Goal: Task Accomplishment & Management: Manage account settings

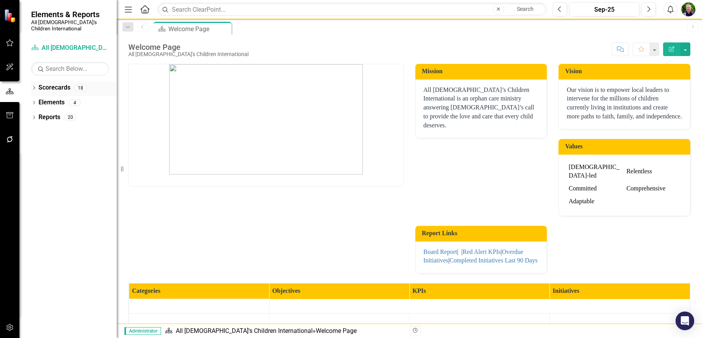
click at [33, 86] on icon "Dropdown" at bounding box center [33, 88] width 5 height 4
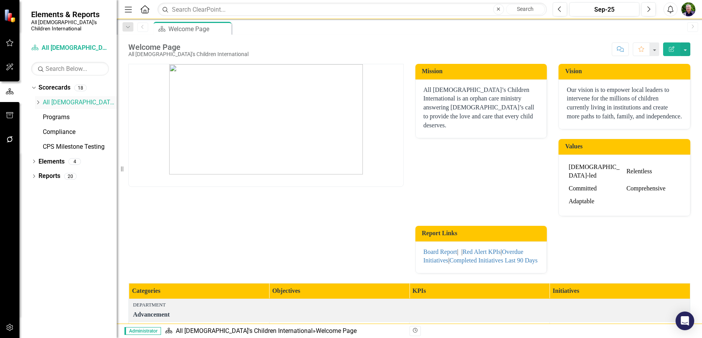
click at [37, 100] on icon "Dropdown" at bounding box center [38, 102] width 6 height 5
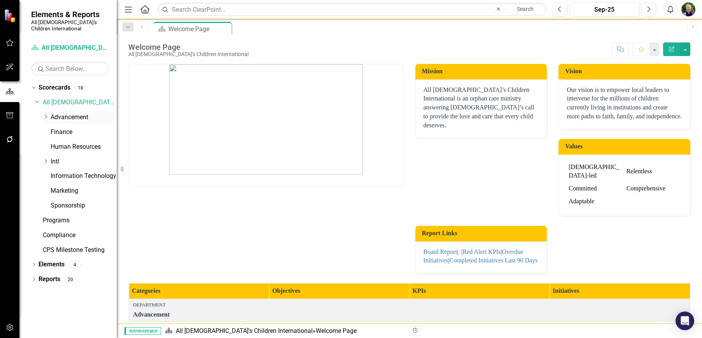
click at [46, 114] on icon "Dropdown" at bounding box center [46, 116] width 6 height 5
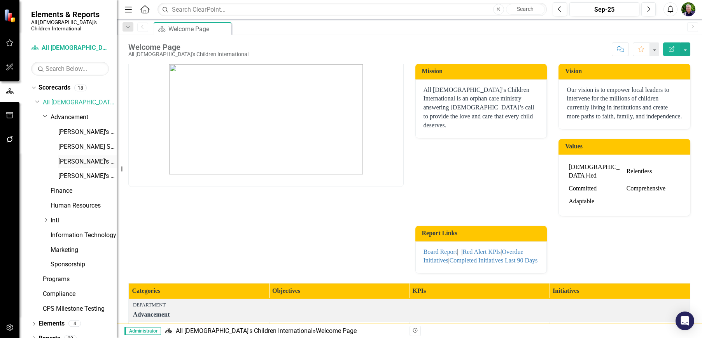
click at [74, 157] on link "[PERSON_NAME]'s Scorecard" at bounding box center [87, 161] width 58 height 9
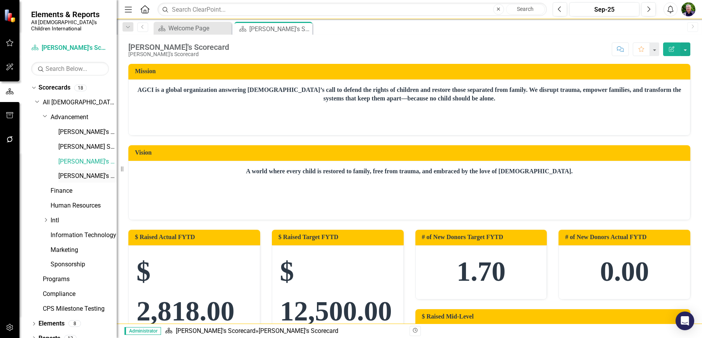
click at [82, 171] on link "[PERSON_NAME]'s Scorecard" at bounding box center [87, 175] width 58 height 9
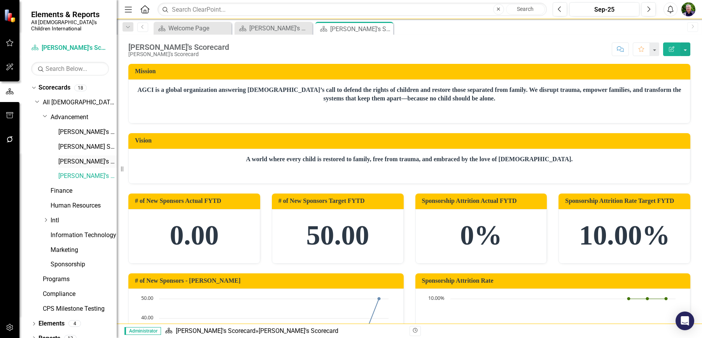
click at [67, 157] on link "[PERSON_NAME]'s Scorecard" at bounding box center [87, 161] width 58 height 9
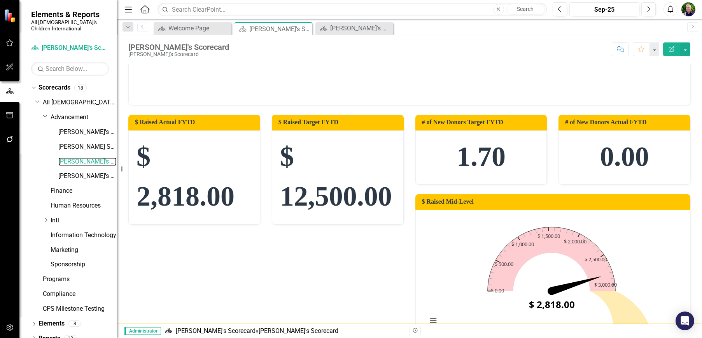
scroll to position [117, 0]
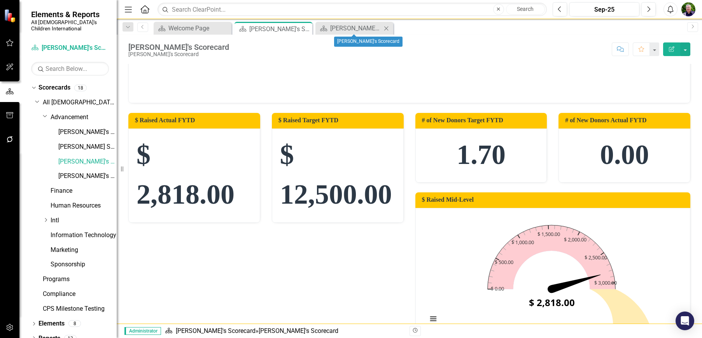
click at [385, 28] on icon "Close" at bounding box center [386, 28] width 8 height 6
click at [673, 49] on icon "Edit Report" at bounding box center [671, 48] width 7 height 5
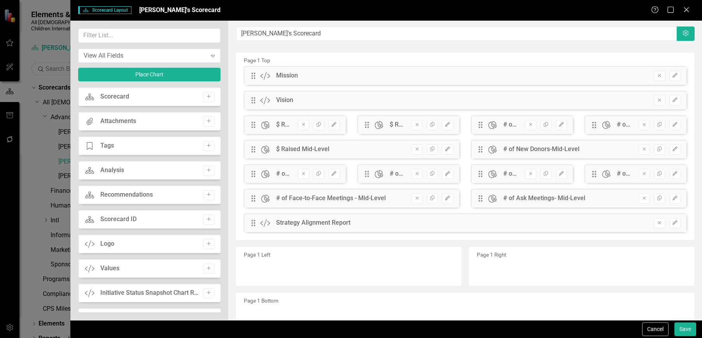
click at [289, 149] on div "$ Raised Mid-Level" at bounding box center [302, 149] width 53 height 9
click at [444, 150] on icon "Edit" at bounding box center [447, 149] width 6 height 5
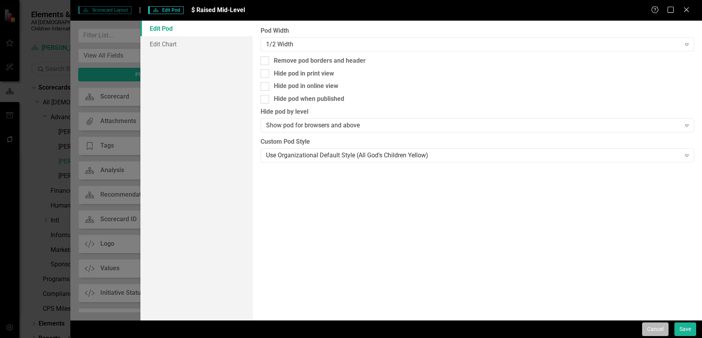
click at [660, 328] on button "Cancel" at bounding box center [655, 329] width 26 height 14
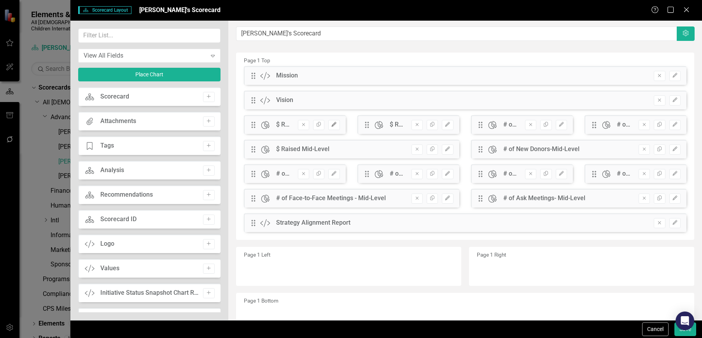
click at [333, 124] on icon "button" at bounding box center [334, 124] width 5 height 5
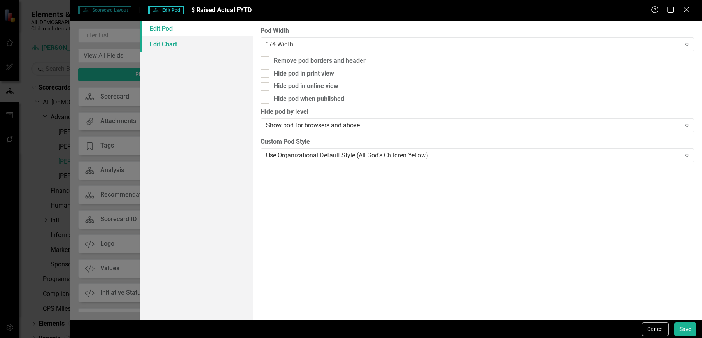
click at [170, 44] on link "Edit Chart" at bounding box center [196, 44] width 112 height 16
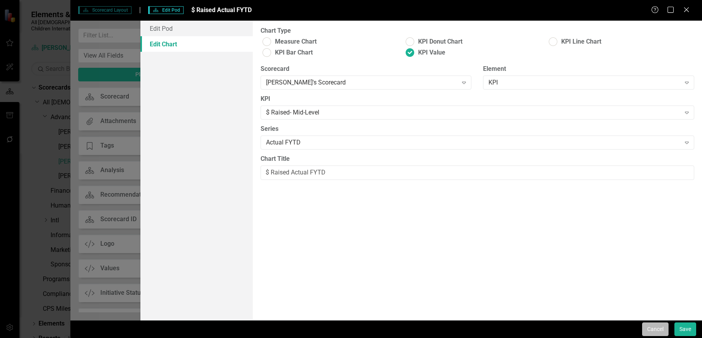
click at [651, 327] on button "Cancel" at bounding box center [655, 329] width 26 height 14
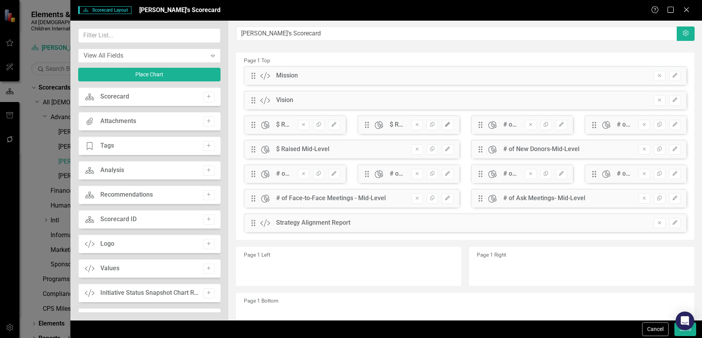
click at [445, 125] on icon "button" at bounding box center [447, 124] width 5 height 5
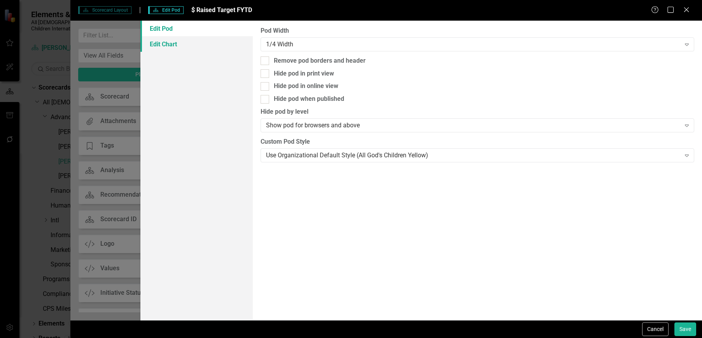
click at [168, 45] on link "Edit Chart" at bounding box center [196, 44] width 112 height 16
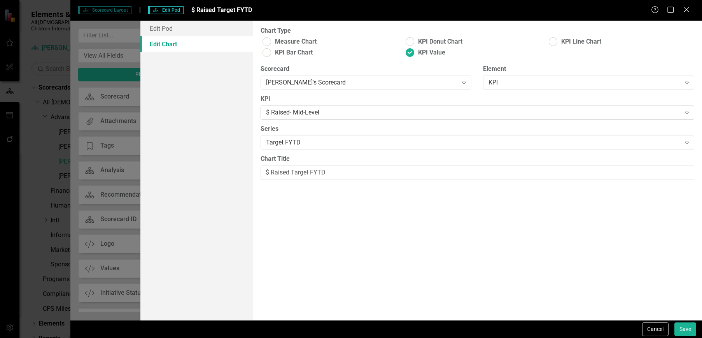
click at [686, 113] on icon "Expand" at bounding box center [687, 112] width 8 height 6
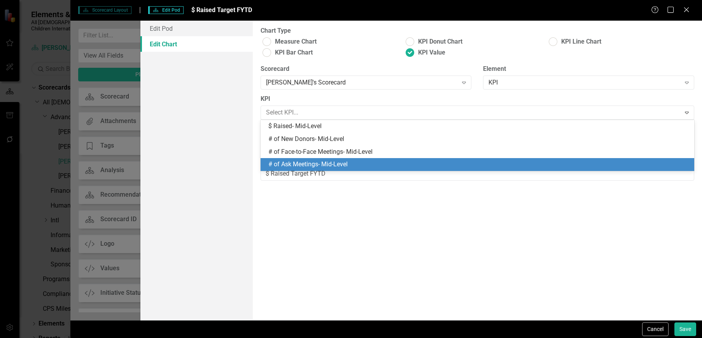
click at [457, 222] on div "Chart Type Measure Chart KPI Donut Chart KPI Line Chart KPI Bar Chart KPI Value…" at bounding box center [477, 170] width 449 height 299
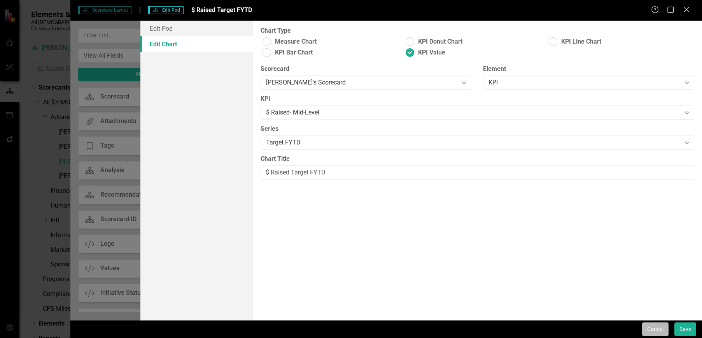
click at [656, 324] on button "Cancel" at bounding box center [655, 329] width 26 height 14
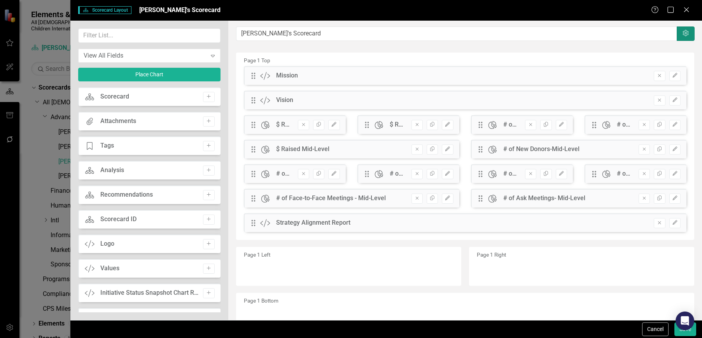
click at [682, 33] on icon "Settings" at bounding box center [686, 33] width 8 height 6
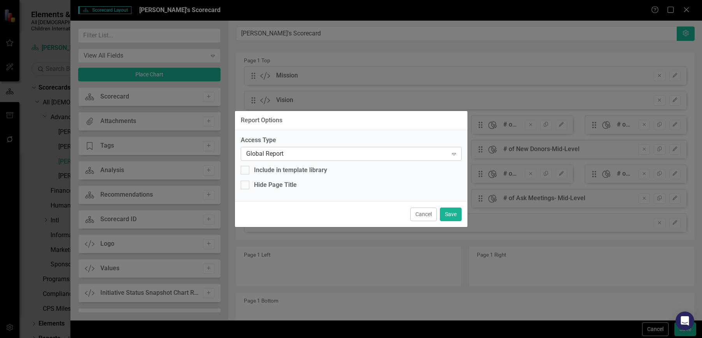
click at [453, 154] on icon at bounding box center [454, 154] width 4 height 2
click at [429, 135] on div "Access Type Global Report Expand Include in template library Hide Page Title" at bounding box center [351, 165] width 233 height 71
click at [415, 212] on button "Cancel" at bounding box center [423, 214] width 26 height 14
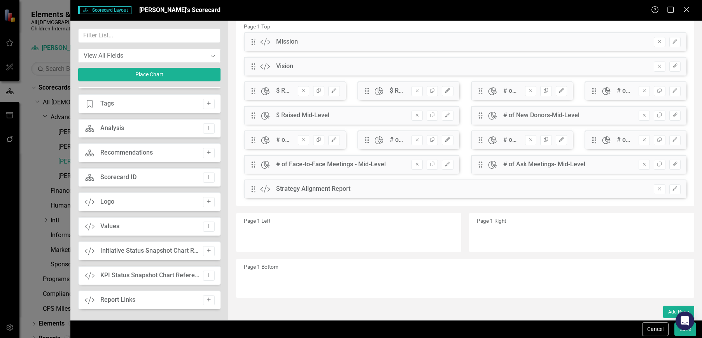
scroll to position [0, 0]
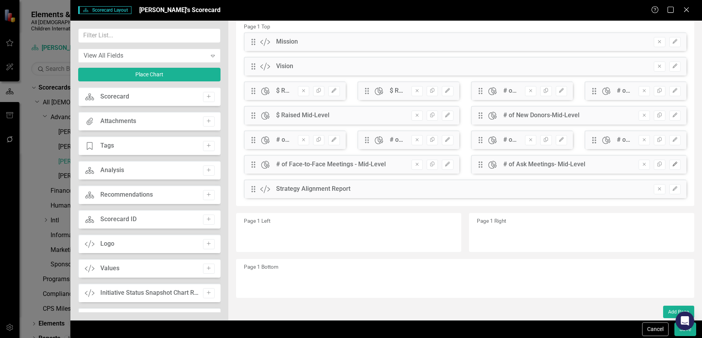
click at [672, 165] on icon "button" at bounding box center [674, 163] width 5 height 5
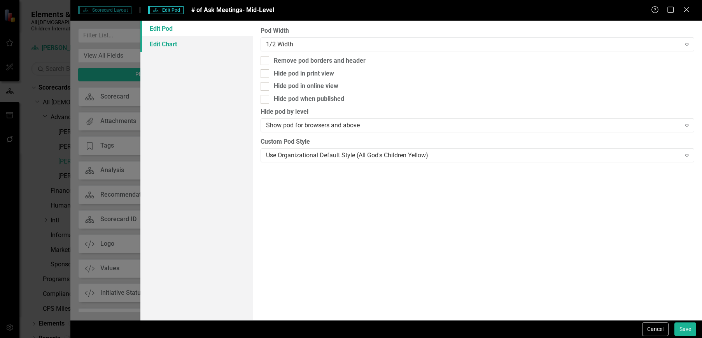
click at [178, 43] on link "Edit Chart" at bounding box center [196, 44] width 112 height 16
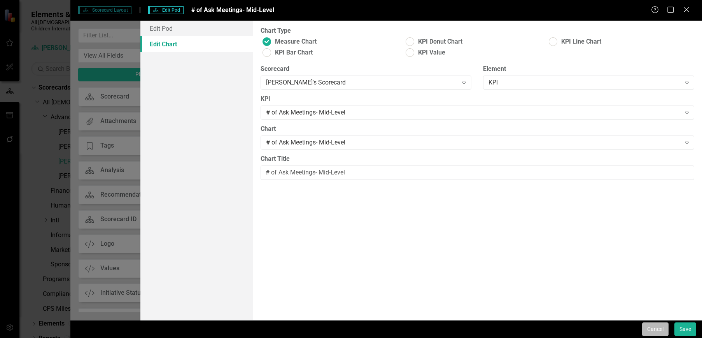
click at [652, 330] on button "Cancel" at bounding box center [655, 329] width 26 height 14
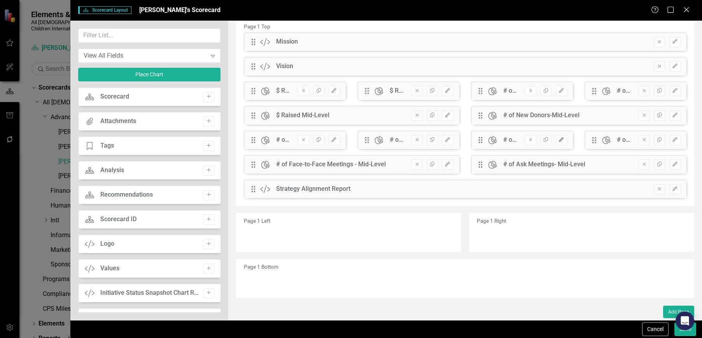
click at [558, 139] on icon "Edit" at bounding box center [561, 139] width 6 height 5
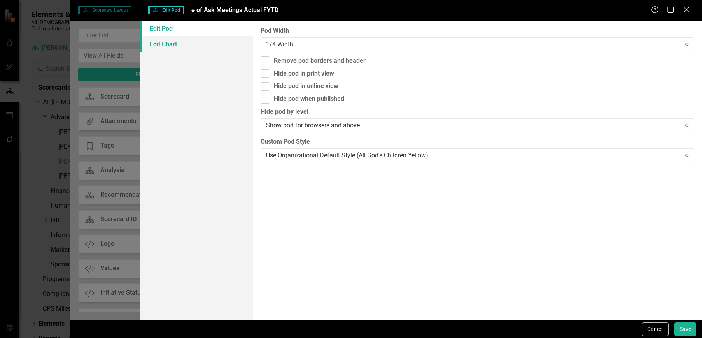
click at [171, 45] on link "Edit Chart" at bounding box center [196, 44] width 112 height 16
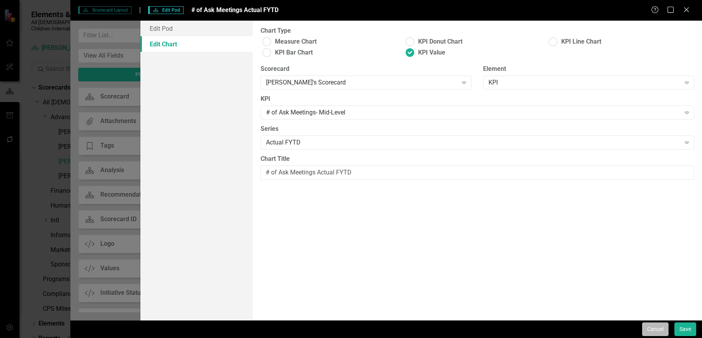
click at [652, 332] on button "Cancel" at bounding box center [655, 329] width 26 height 14
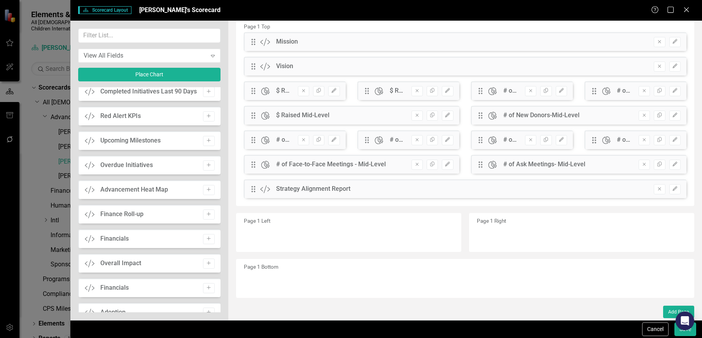
scroll to position [314, 0]
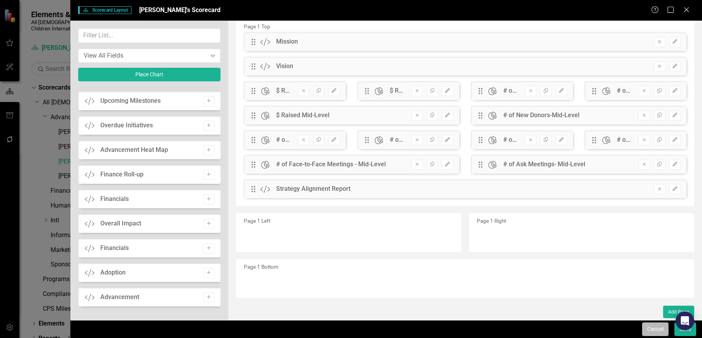
click at [645, 329] on button "Cancel" at bounding box center [655, 329] width 26 height 14
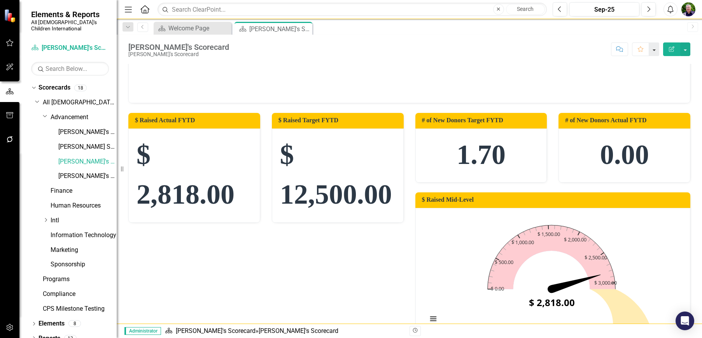
click at [654, 50] on button "button" at bounding box center [654, 49] width 10 height 14
click at [653, 31] on div "Scorecard Welcome Page Close Scorecard [PERSON_NAME]'s Scorecard Pin Close" at bounding box center [417, 28] width 531 height 12
click at [685, 48] on button "button" at bounding box center [685, 49] width 10 height 14
click at [505, 82] on p at bounding box center [409, 78] width 546 height 12
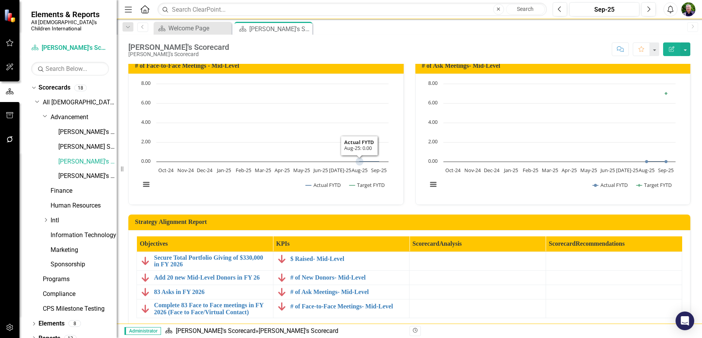
scroll to position [602, 0]
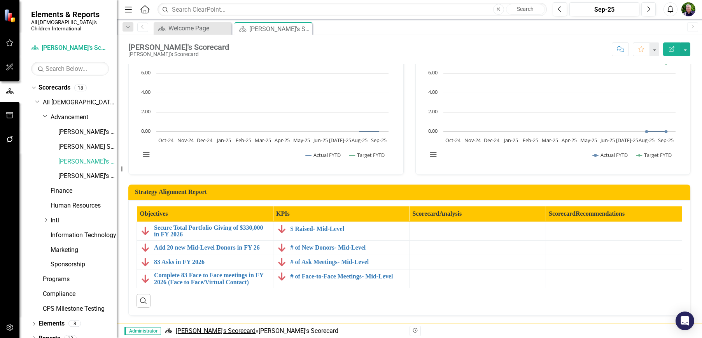
click at [191, 332] on link "[PERSON_NAME]'s Scorecard" at bounding box center [216, 330] width 80 height 7
click at [198, 331] on link "[PERSON_NAME]'s Scorecard" at bounding box center [216, 330] width 80 height 7
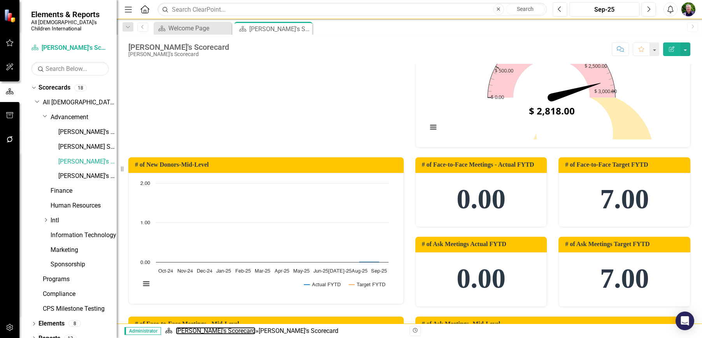
scroll to position [290, 0]
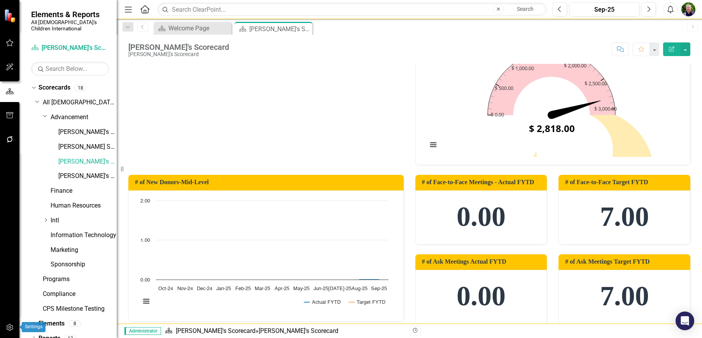
click at [10, 327] on icon "button" at bounding box center [9, 327] width 7 height 7
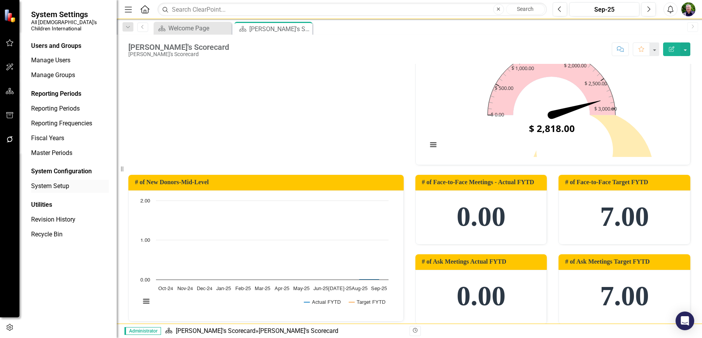
click at [47, 182] on link "System Setup" at bounding box center [70, 186] width 78 height 9
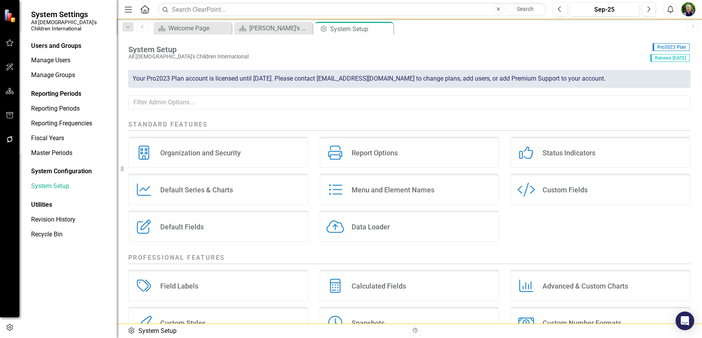
click at [364, 225] on div "Data Loader" at bounding box center [371, 226] width 38 height 9
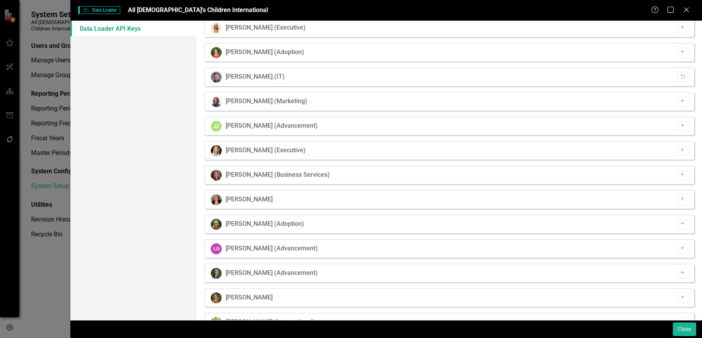
scroll to position [194, 0]
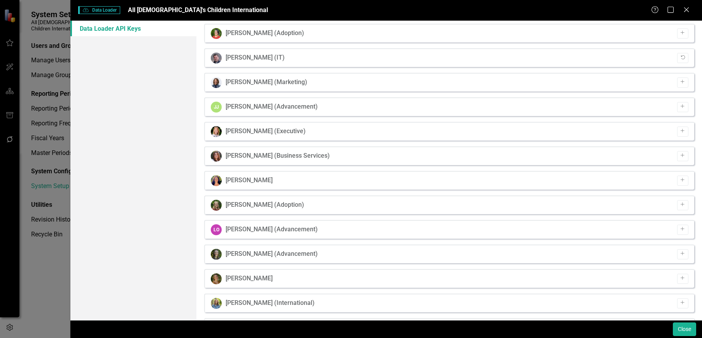
click at [254, 104] on div "[PERSON_NAME] (Advancement)" at bounding box center [272, 106] width 92 height 9
click at [212, 107] on div "JJ" at bounding box center [216, 106] width 11 height 11
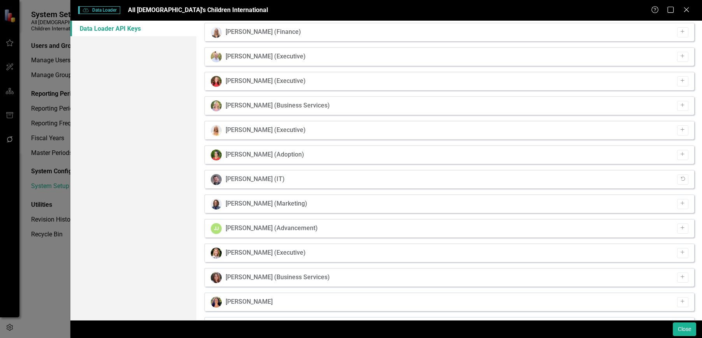
scroll to position [0, 0]
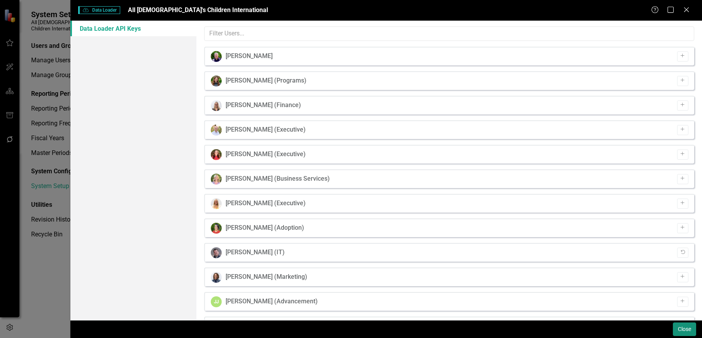
click at [677, 327] on button "Close" at bounding box center [684, 329] width 23 height 14
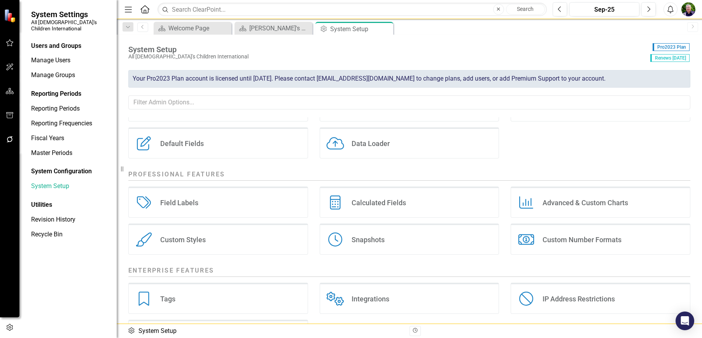
scroll to position [117, 0]
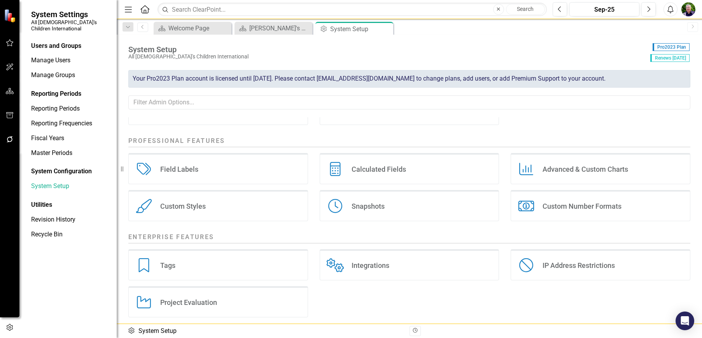
click at [359, 264] on div "Integrations" at bounding box center [371, 265] width 38 height 9
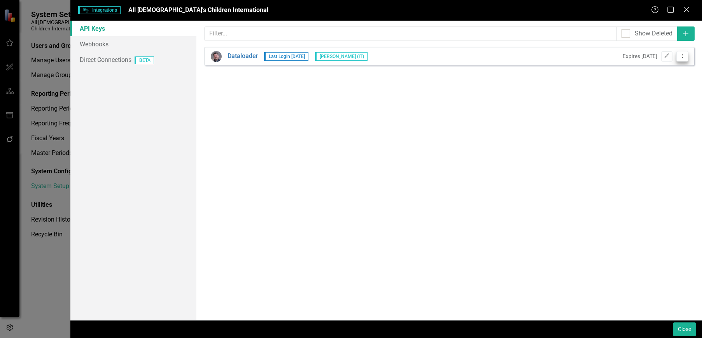
click at [681, 55] on icon "Dropdown Menu" at bounding box center [682, 55] width 7 height 5
click at [579, 84] on div "API keys allow other apps to access your account without having to give out you…" at bounding box center [449, 170] width 506 height 299
click at [664, 55] on icon "Edit" at bounding box center [667, 56] width 6 height 5
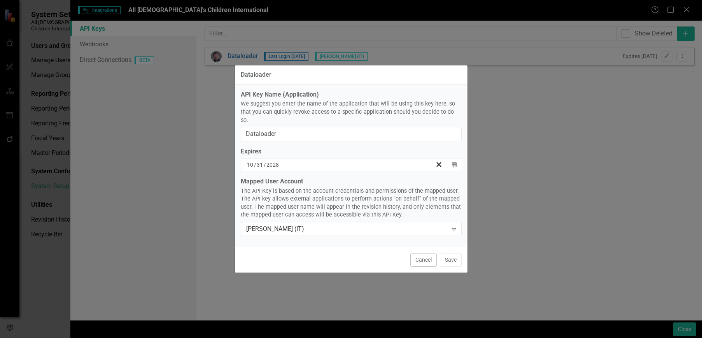
click at [513, 110] on div "Dataloader API Key Name (Application) We suggest you enter the name of the appl…" at bounding box center [351, 169] width 702 height 338
click at [420, 263] on div "Cancel Save" at bounding box center [351, 260] width 233 height 26
click at [420, 258] on button "Cancel" at bounding box center [423, 260] width 26 height 14
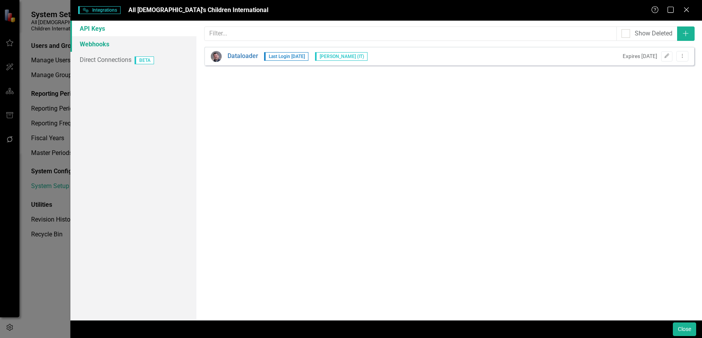
click at [96, 44] on link "Webhooks" at bounding box center [133, 44] width 126 height 16
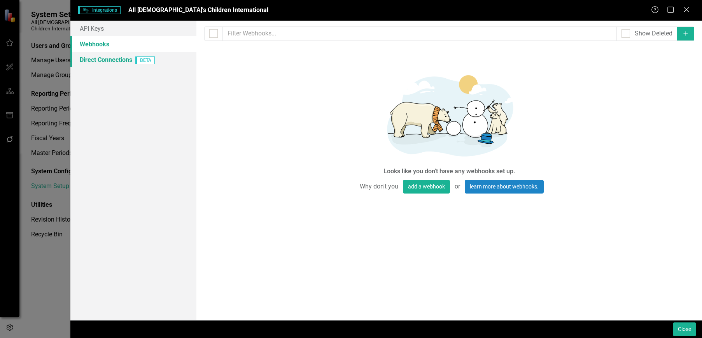
click at [96, 59] on link "Direct Connections BETA" at bounding box center [133, 60] width 126 height 16
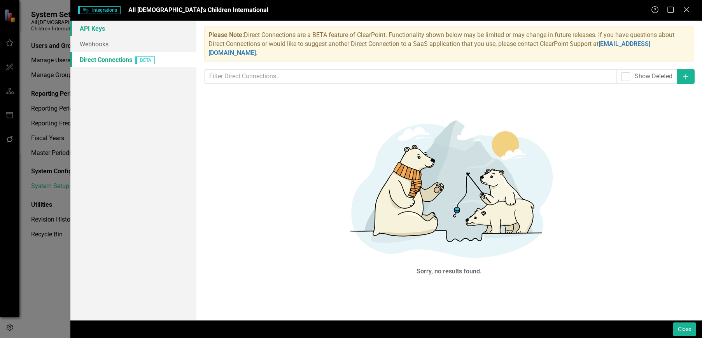
click at [95, 30] on link "API Keys" at bounding box center [133, 29] width 126 height 16
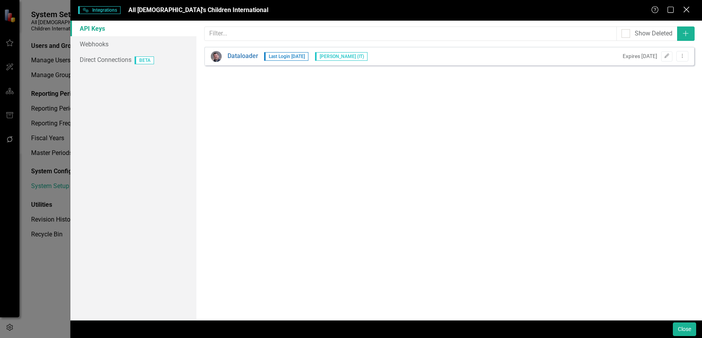
click at [687, 10] on icon "Close" at bounding box center [686, 9] width 10 height 7
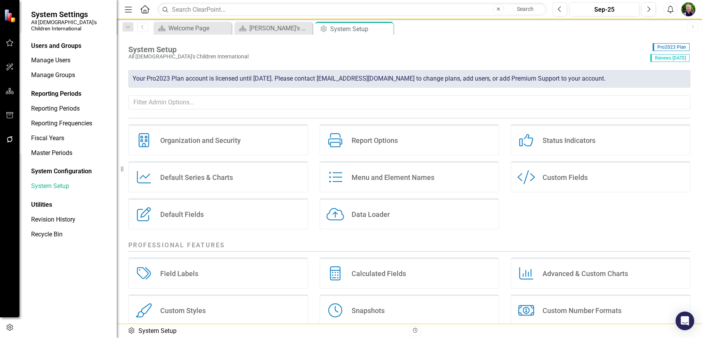
scroll to position [0, 0]
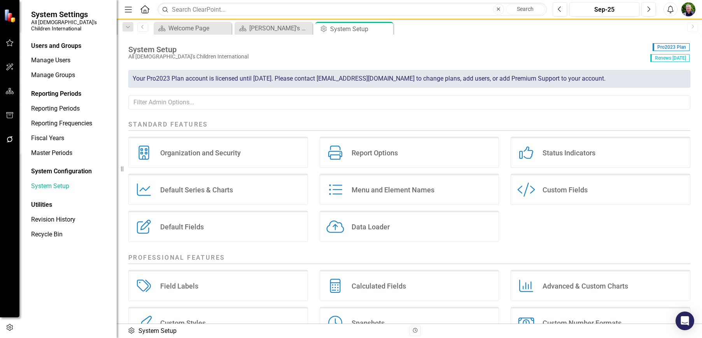
click at [376, 233] on div "Data Loader Data Loader" at bounding box center [410, 225] width 180 height 31
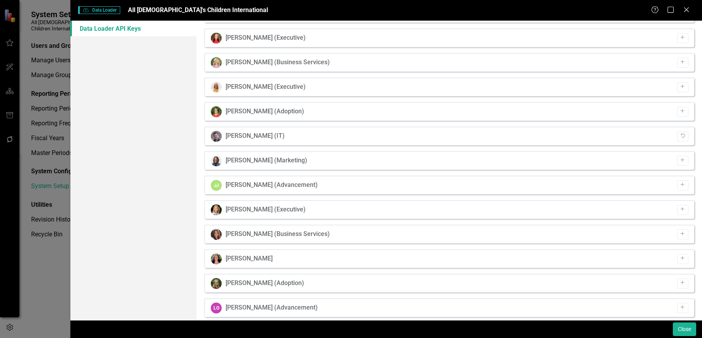
scroll to position [117, 0]
click at [281, 185] on div "[PERSON_NAME] (Advancement)" at bounding box center [272, 184] width 92 height 9
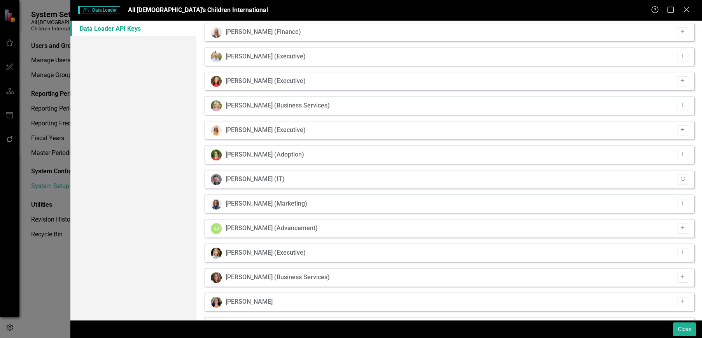
scroll to position [0, 0]
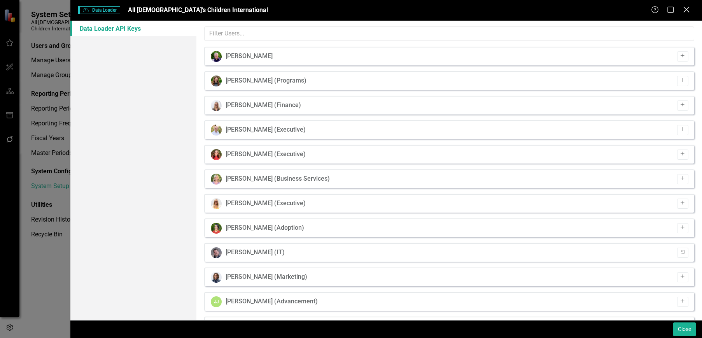
click at [687, 9] on icon "Close" at bounding box center [686, 9] width 10 height 7
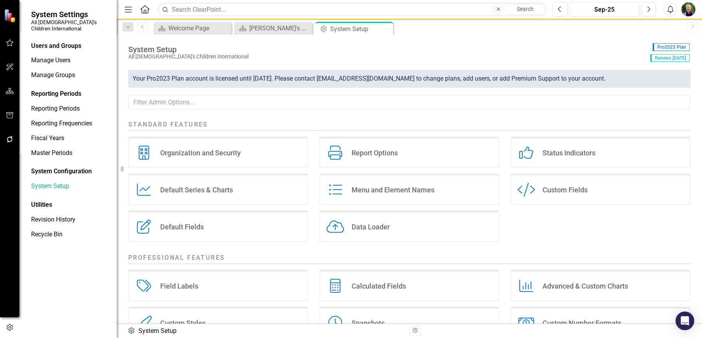
click at [182, 186] on div "Default Series & Charts" at bounding box center [196, 189] width 73 height 9
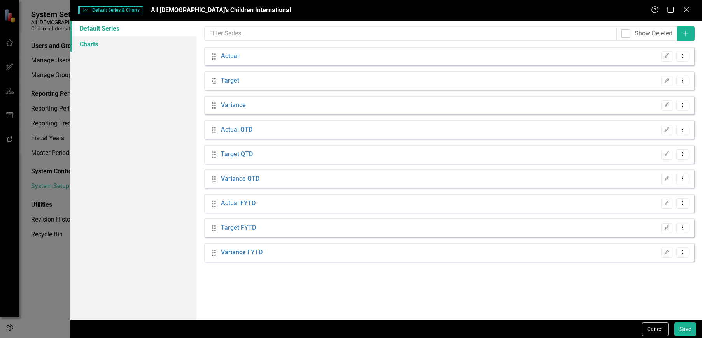
click at [89, 47] on link "Charts" at bounding box center [133, 44] width 126 height 16
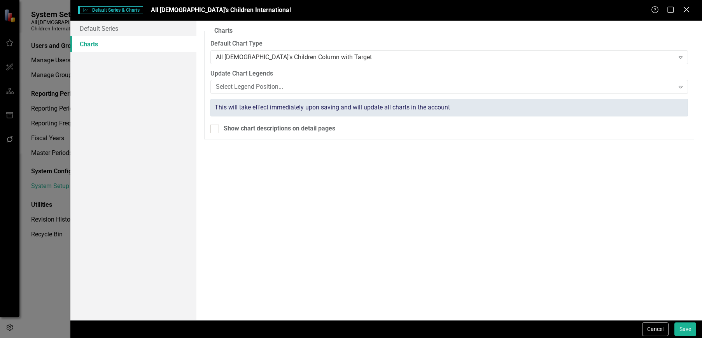
click at [687, 10] on icon at bounding box center [686, 10] width 6 height 6
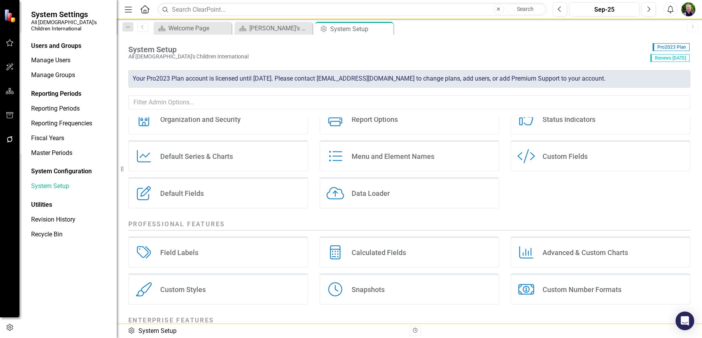
scroll to position [122, 0]
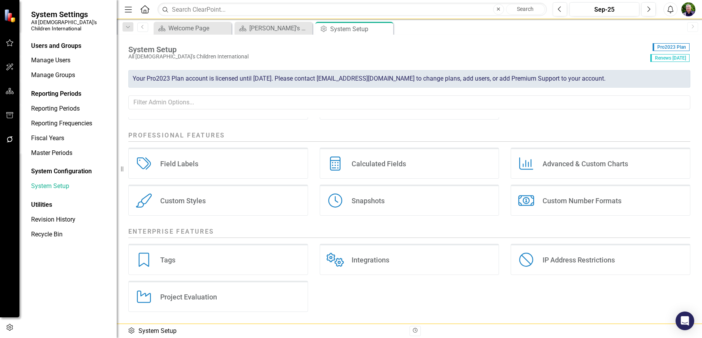
click at [359, 260] on div "Integrations" at bounding box center [371, 259] width 38 height 9
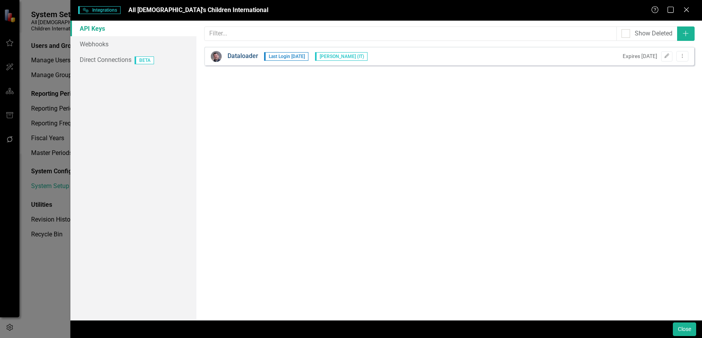
click at [239, 56] on link "Dataloader" at bounding box center [242, 56] width 31 height 9
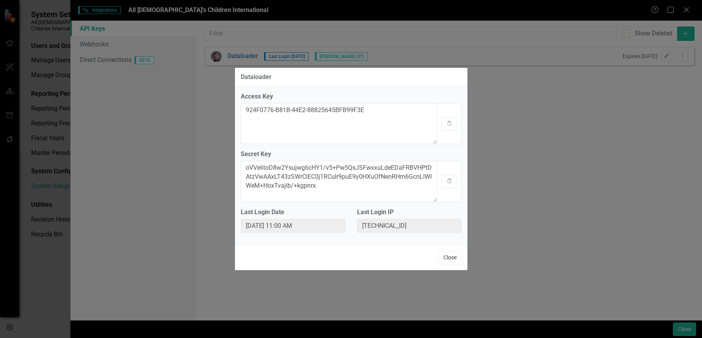
click at [450, 259] on button "Close" at bounding box center [449, 257] width 23 height 14
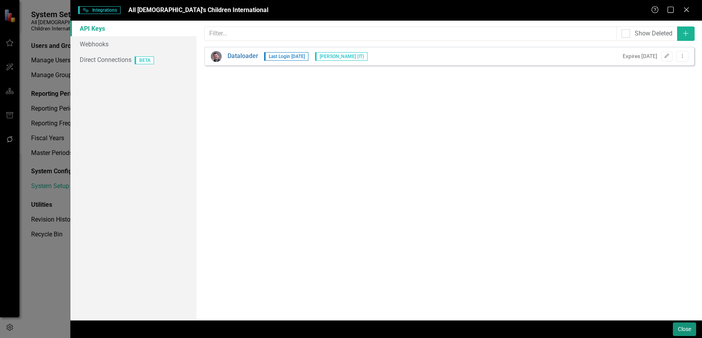
click at [683, 327] on button "Close" at bounding box center [684, 329] width 23 height 14
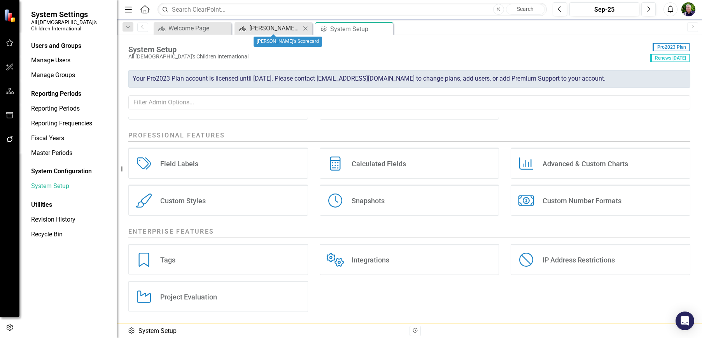
click at [271, 27] on div "[PERSON_NAME]'s Scorecard" at bounding box center [274, 28] width 51 height 10
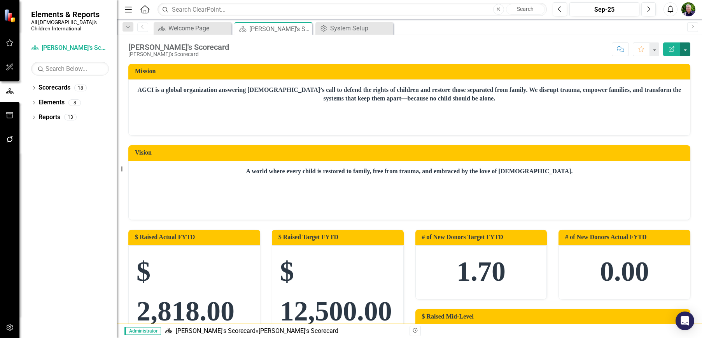
click at [685, 48] on button "button" at bounding box center [685, 49] width 10 height 14
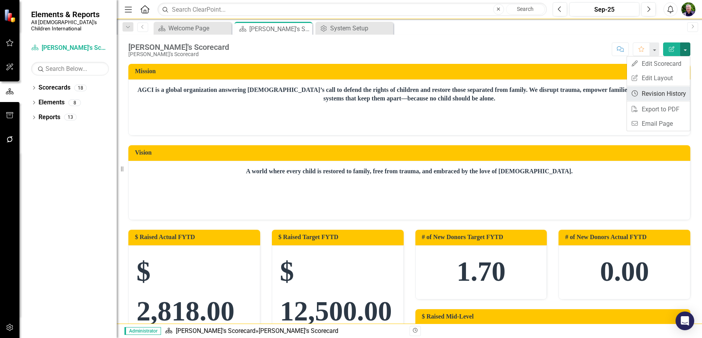
click at [663, 93] on link "Revision History Revision History" at bounding box center [658, 93] width 63 height 14
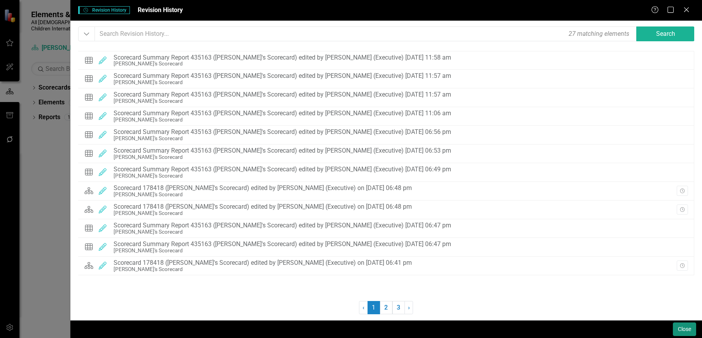
click at [675, 329] on button "Close" at bounding box center [684, 329] width 23 height 14
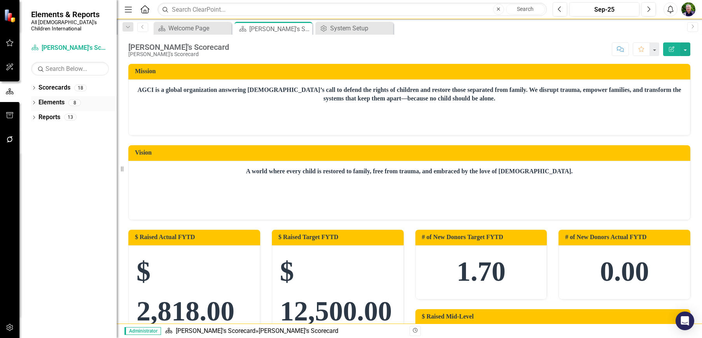
click at [35, 101] on icon "Dropdown" at bounding box center [33, 103] width 5 height 4
click at [35, 160] on icon "Dropdown" at bounding box center [33, 162] width 5 height 4
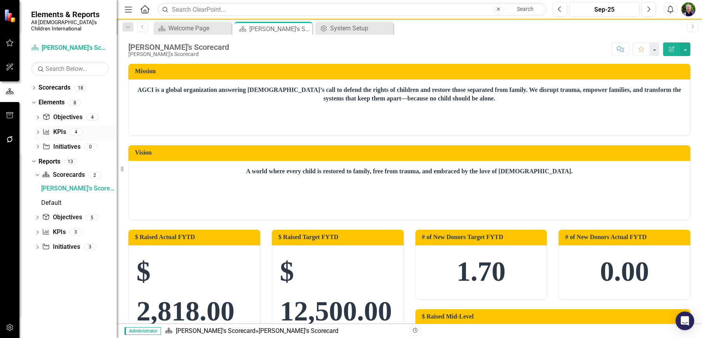
click at [37, 131] on icon "Dropdown" at bounding box center [37, 133] width 5 height 4
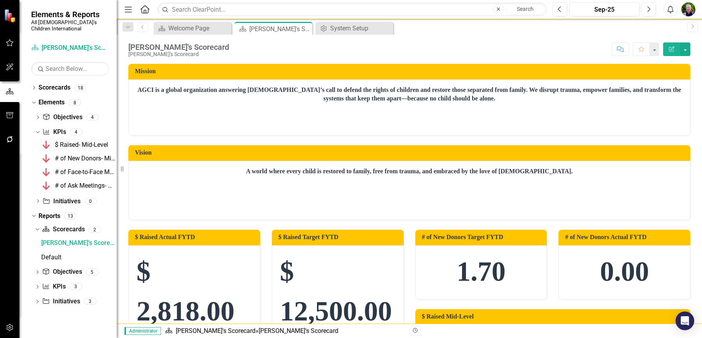
click at [58, 141] on div "$ Raised- Mid-Level" at bounding box center [81, 144] width 53 height 7
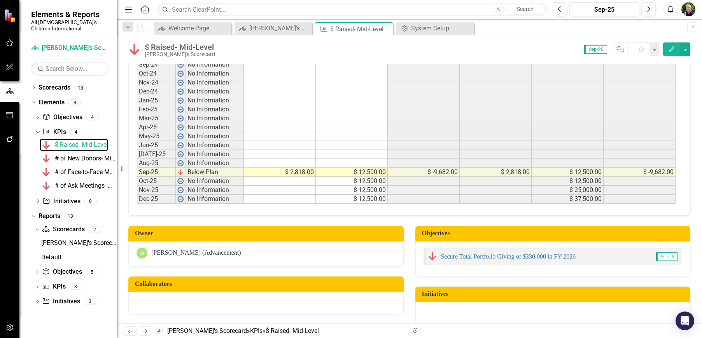
scroll to position [299, 0]
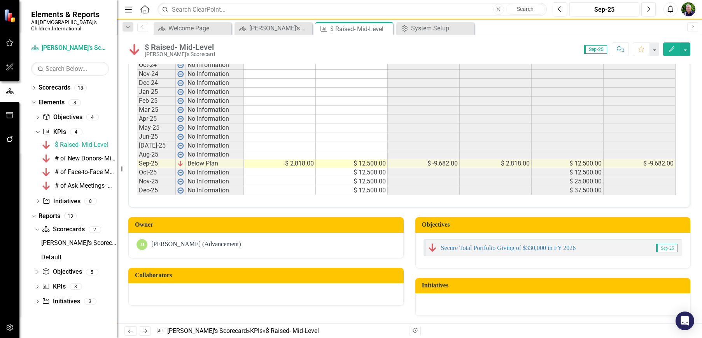
click at [296, 162] on td "$ 2,818.00" at bounding box center [280, 163] width 72 height 9
click at [684, 48] on button "button" at bounding box center [685, 49] width 10 height 14
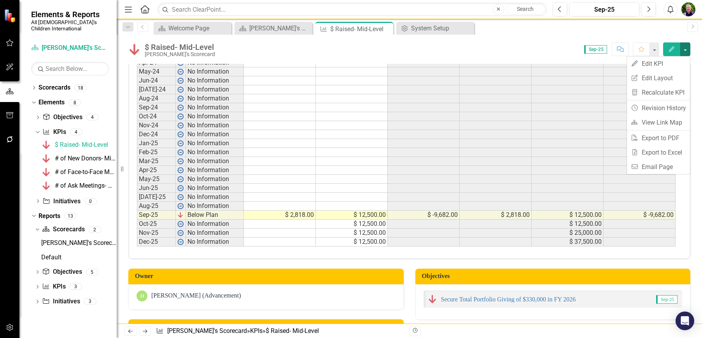
scroll to position [272, 0]
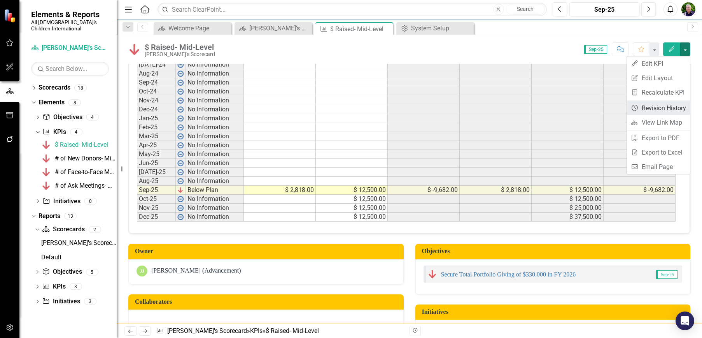
click at [648, 109] on link "Revision History Revision History" at bounding box center [658, 108] width 63 height 14
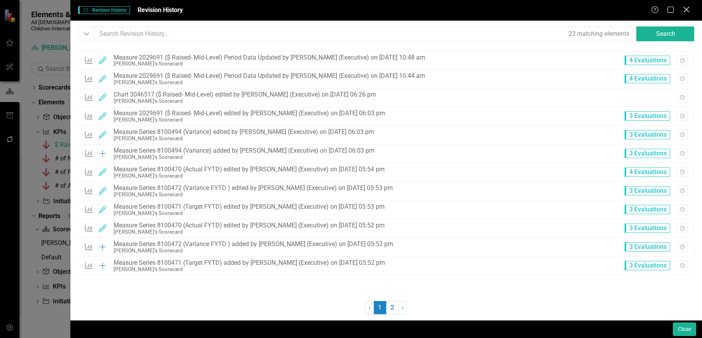
click at [687, 10] on icon at bounding box center [686, 10] width 6 height 6
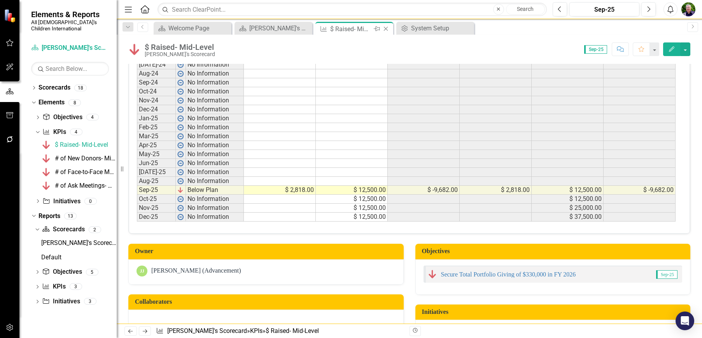
click at [387, 29] on icon "Close" at bounding box center [386, 29] width 8 height 6
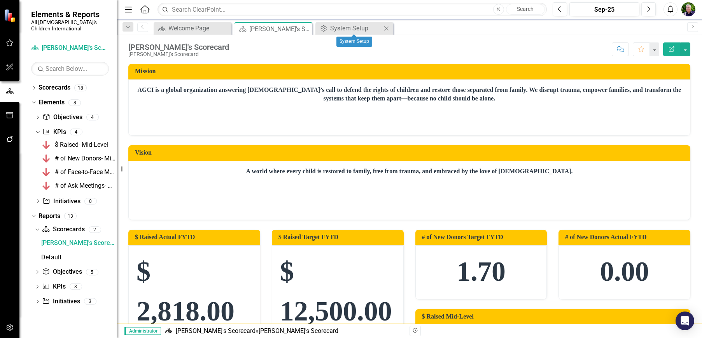
click at [387, 28] on icon at bounding box center [386, 28] width 4 height 4
click at [142, 26] on icon "Previous" at bounding box center [143, 26] width 6 height 5
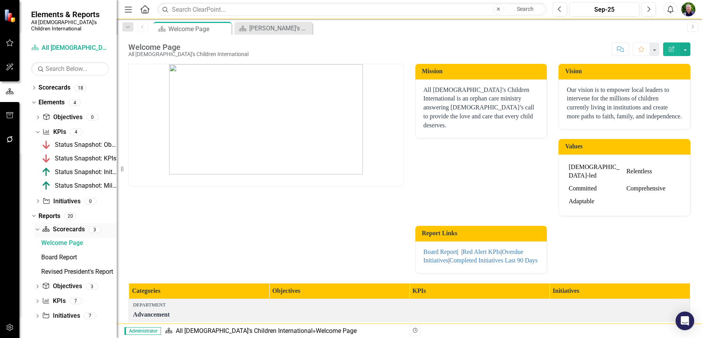
click at [37, 226] on icon "Dropdown" at bounding box center [36, 228] width 4 height 5
click at [37, 228] on icon "Dropdown" at bounding box center [37, 230] width 5 height 4
click at [38, 228] on icon at bounding box center [36, 229] width 3 height 2
click at [38, 227] on div "Dropdown" at bounding box center [37, 230] width 5 height 7
click at [35, 100] on icon "Dropdown" at bounding box center [33, 102] width 4 height 5
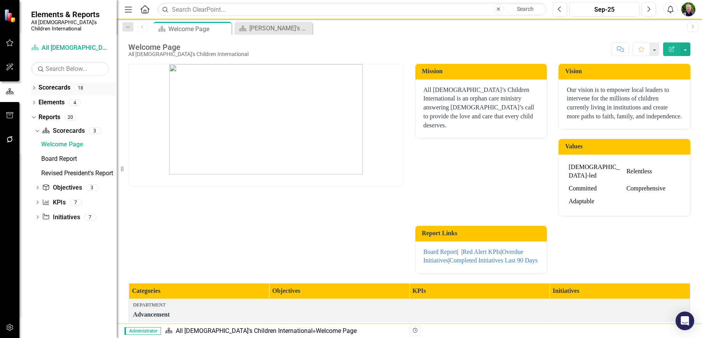
click at [34, 86] on icon "Dropdown" at bounding box center [33, 88] width 5 height 4
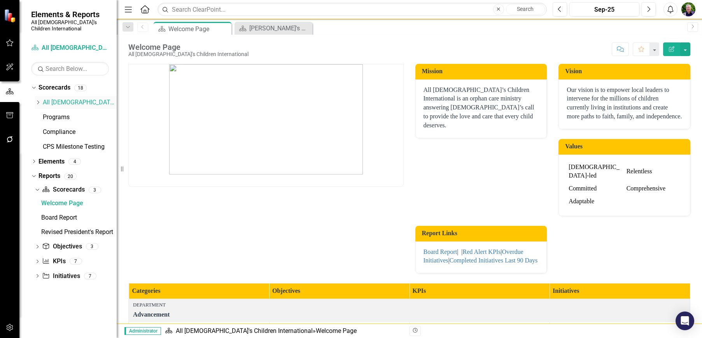
click at [37, 100] on icon "Dropdown" at bounding box center [38, 102] width 6 height 5
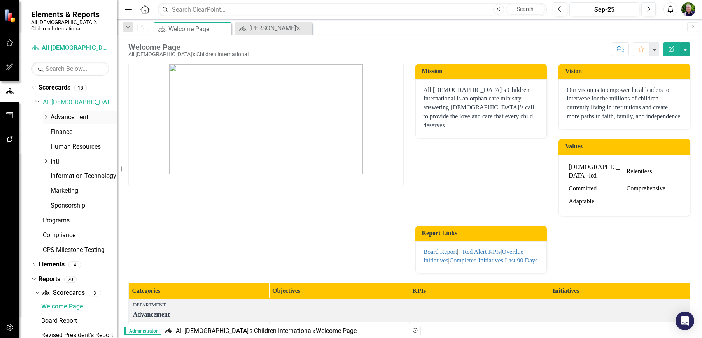
click at [47, 115] on icon at bounding box center [46, 117] width 2 height 4
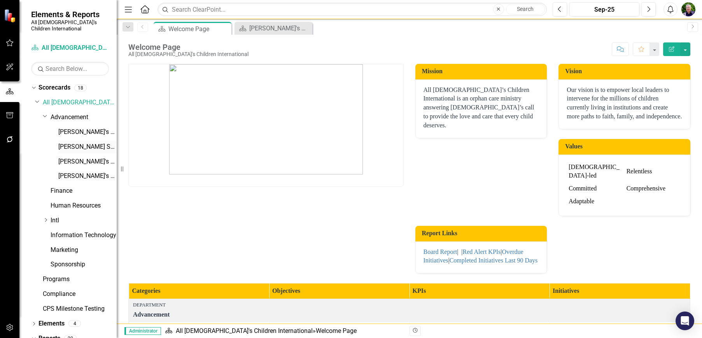
click at [68, 142] on link "[PERSON_NAME] Scorecard" at bounding box center [87, 146] width 58 height 9
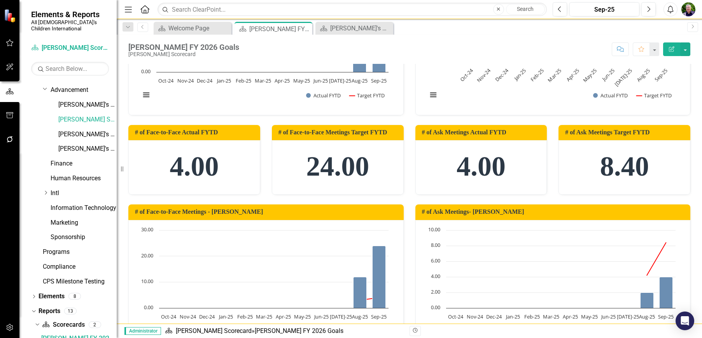
scroll to position [269, 0]
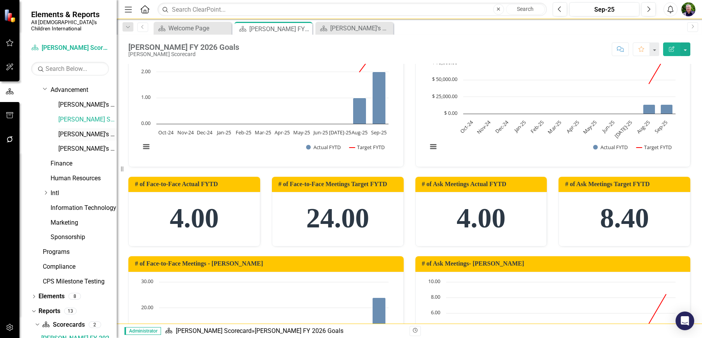
click at [73, 130] on link "[PERSON_NAME]'s Scorecard" at bounding box center [87, 134] width 58 height 9
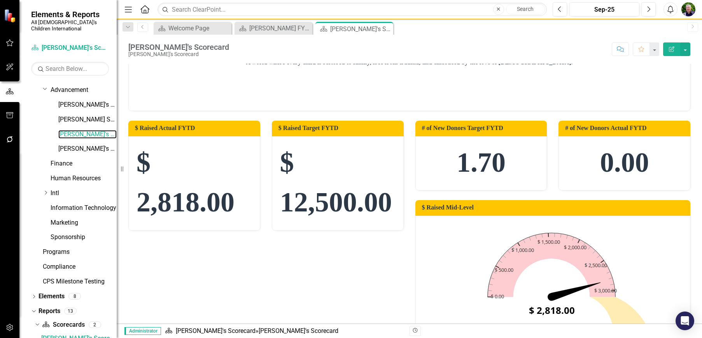
scroll to position [156, 0]
